Goal: Task Accomplishment & Management: Use online tool/utility

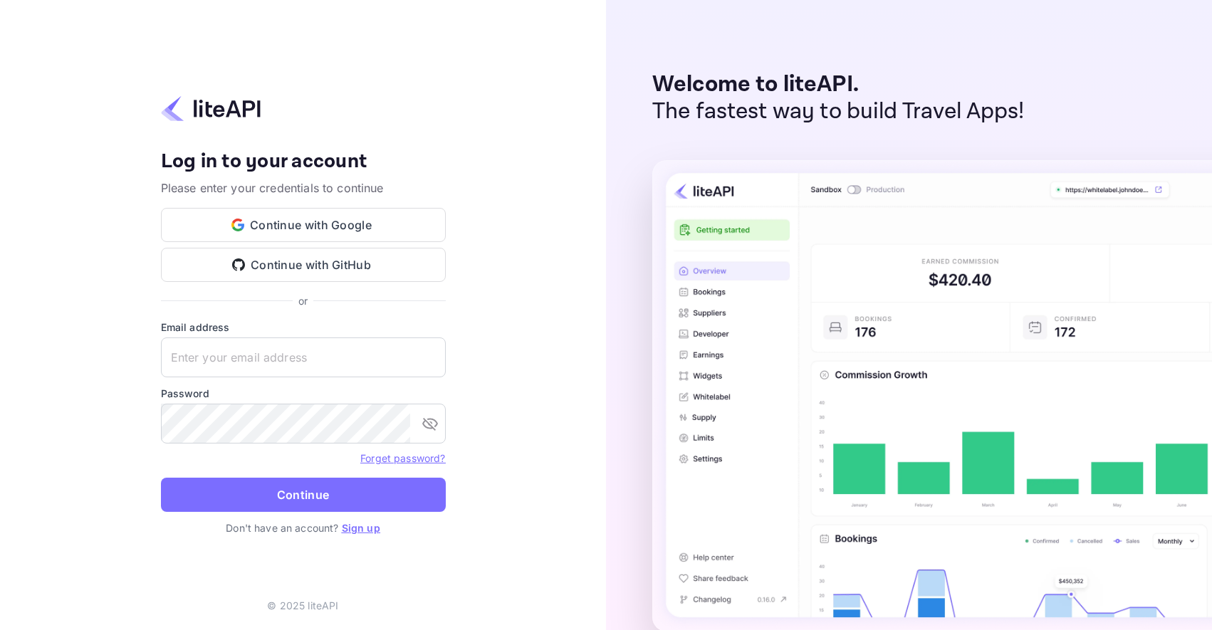
type input "[EMAIL_ADDRESS][DOMAIN_NAME]"
click at [765, 104] on p "The fastest way to build Travel Apps!" at bounding box center [838, 111] width 372 height 27
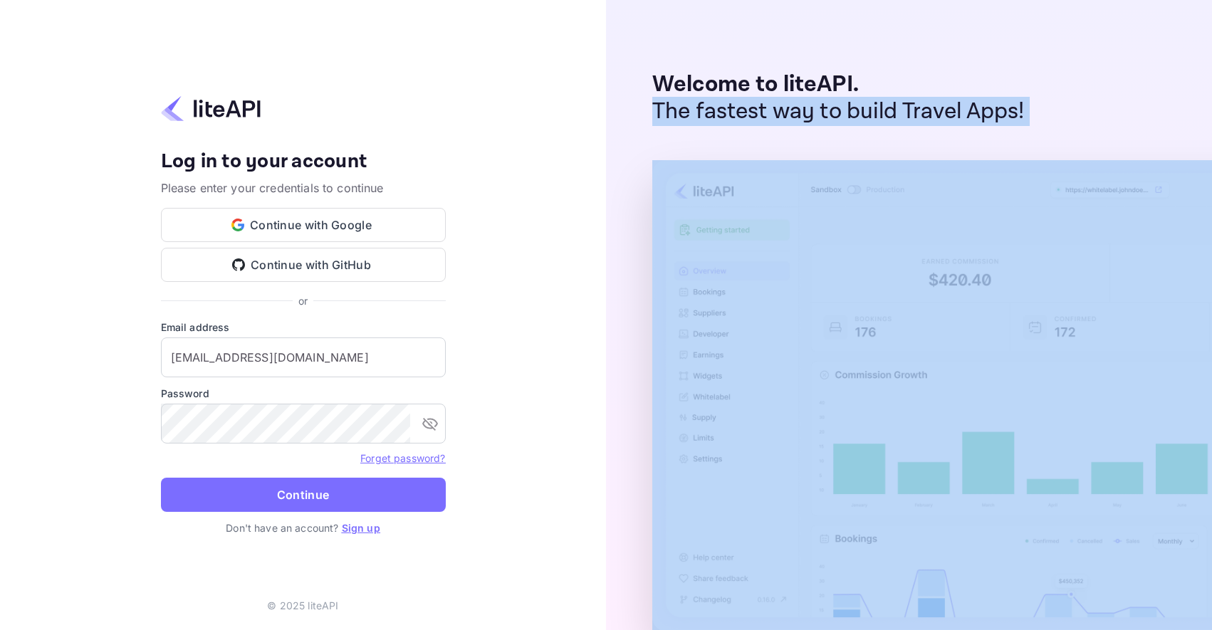
click at [765, 104] on p "The fastest way to build Travel Apps!" at bounding box center [838, 111] width 372 height 27
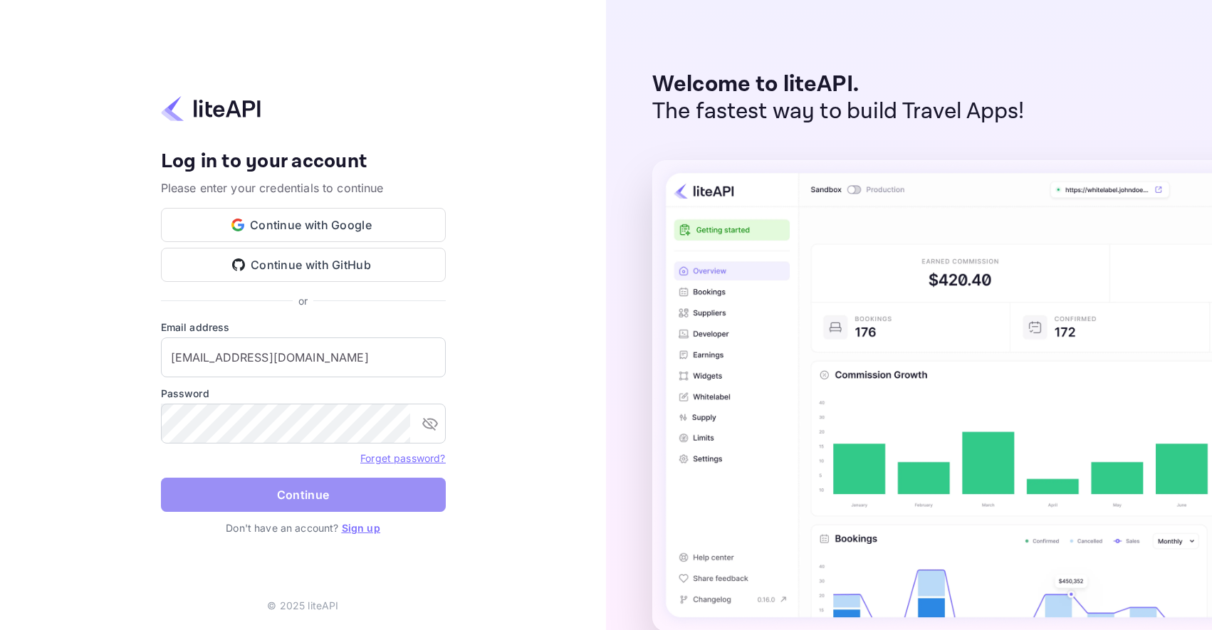
click at [308, 509] on button "Continue" at bounding box center [303, 495] width 285 height 34
